Goal: Find specific page/section: Find specific page/section

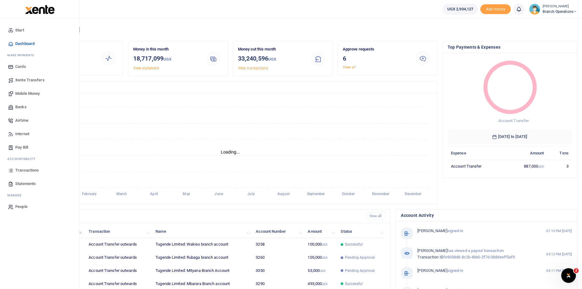
click at [29, 169] on span "Transactions" at bounding box center [27, 170] width 24 height 6
